Goal: Task Accomplishment & Management: Use online tool/utility

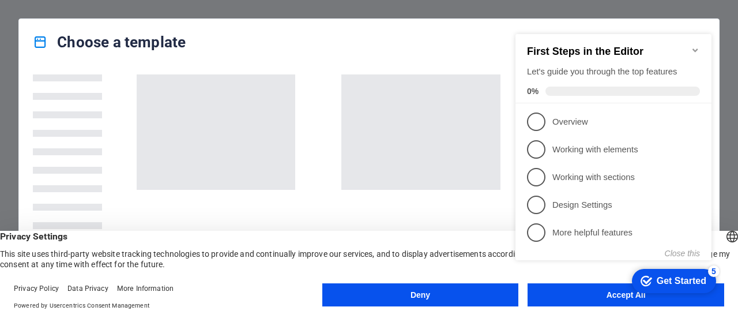
click div "checkmark Get Started 5 First Steps in the Editor Let's guide you through the t…"
click at [604, 304] on button "Accept All" at bounding box center [626, 294] width 197 height 23
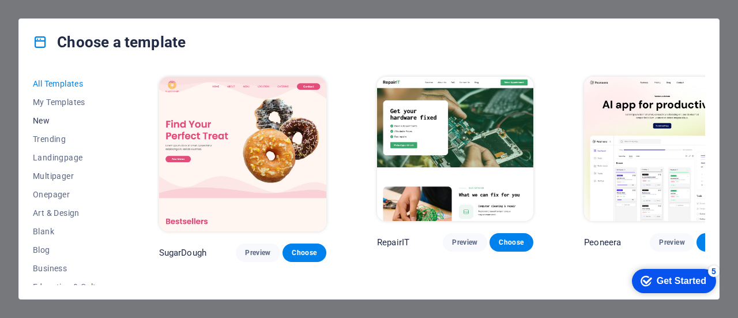
drag, startPoint x: 47, startPoint y: 116, endPoint x: 51, endPoint y: 123, distance: 8.3
click at [51, 122] on span "New" at bounding box center [71, 120] width 76 height 9
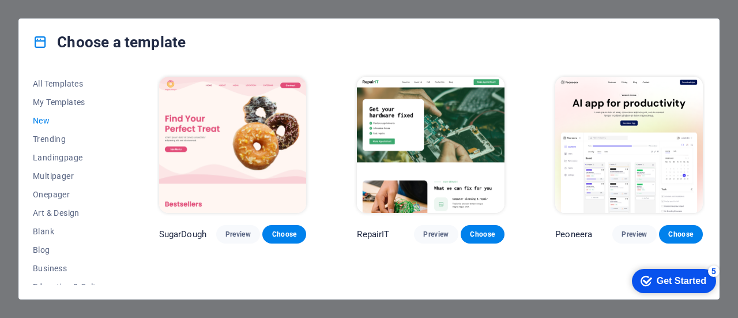
click at [51, 123] on span "New" at bounding box center [71, 120] width 76 height 9
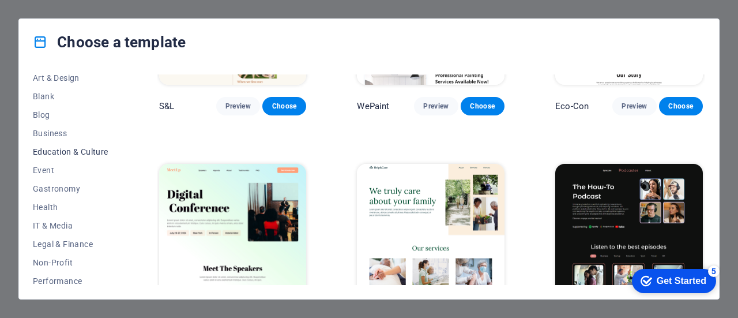
scroll to position [96, 0]
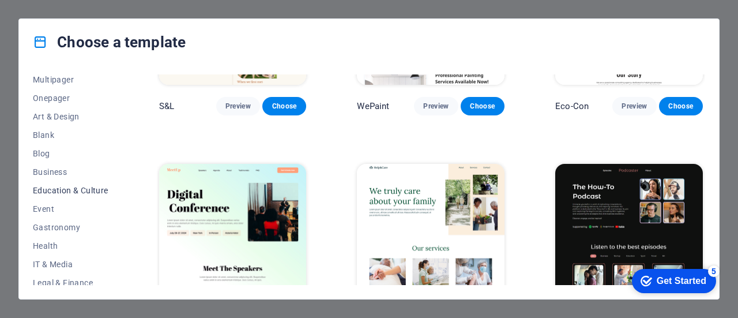
click at [79, 184] on button "Education & Culture" at bounding box center [71, 190] width 76 height 18
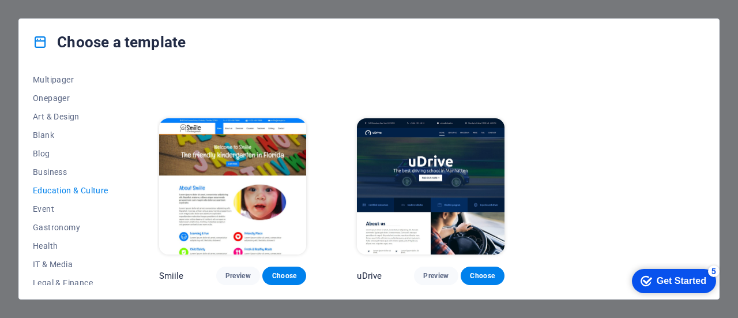
scroll to position [0, 0]
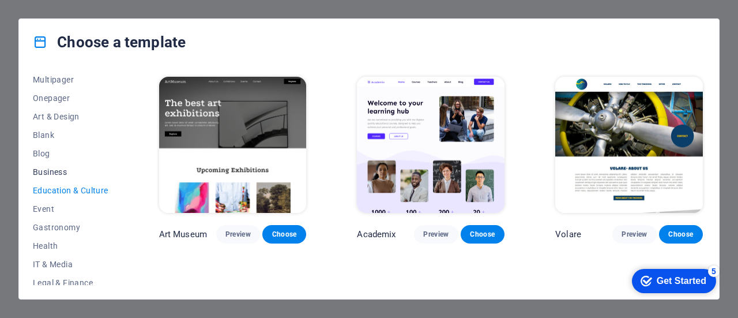
click at [55, 163] on button "Business" at bounding box center [71, 172] width 76 height 18
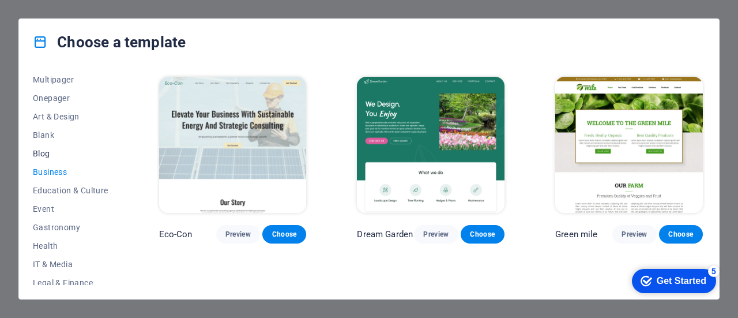
click at [50, 154] on span "Blog" at bounding box center [71, 153] width 76 height 9
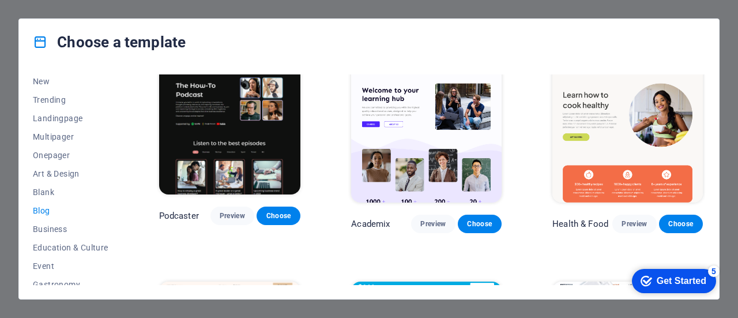
scroll to position [20, 0]
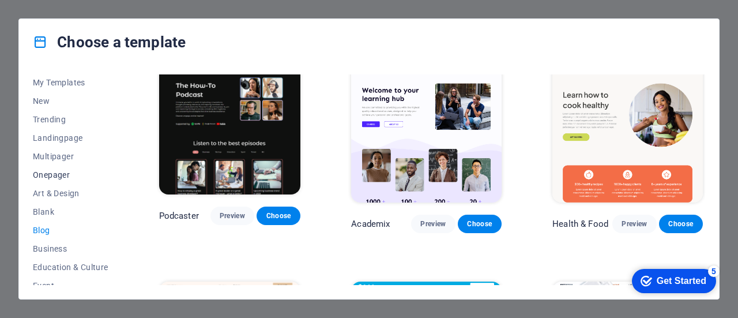
click at [53, 176] on span "Onepager" at bounding box center [71, 174] width 76 height 9
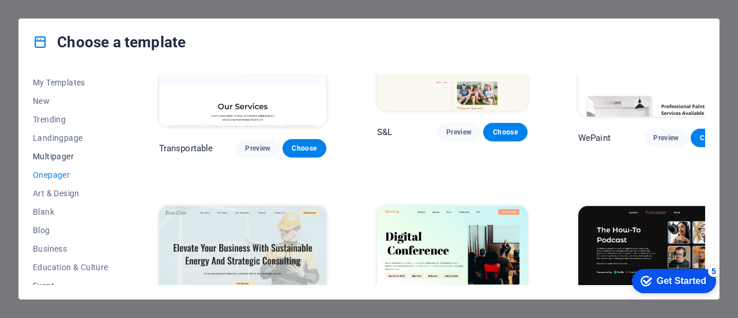
click at [55, 155] on span "Multipager" at bounding box center [71, 156] width 76 height 9
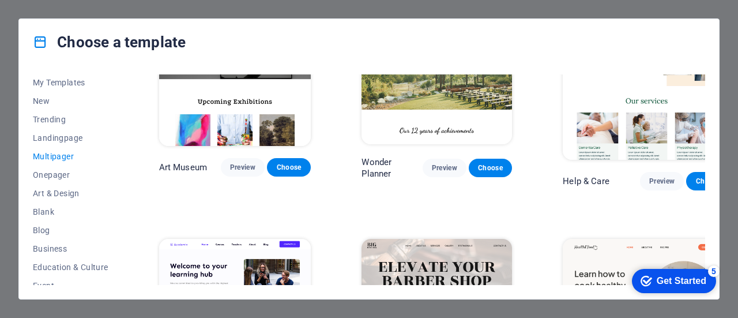
scroll to position [489, 0]
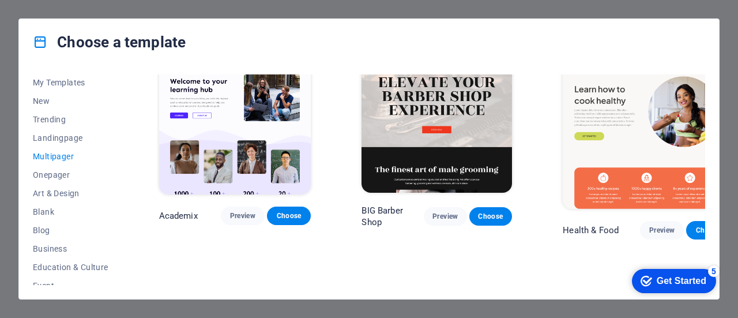
drag, startPoint x: 62, startPoint y: 141, endPoint x: 76, endPoint y: 162, distance: 24.6
click at [74, 159] on div "All Templates My Templates New Trending Landingpage Multipager Onepager Art & D…" at bounding box center [77, 179] width 89 height 211
click at [65, 133] on span "Landingpage" at bounding box center [71, 137] width 76 height 9
